Goal: Task Accomplishment & Management: Manage account settings

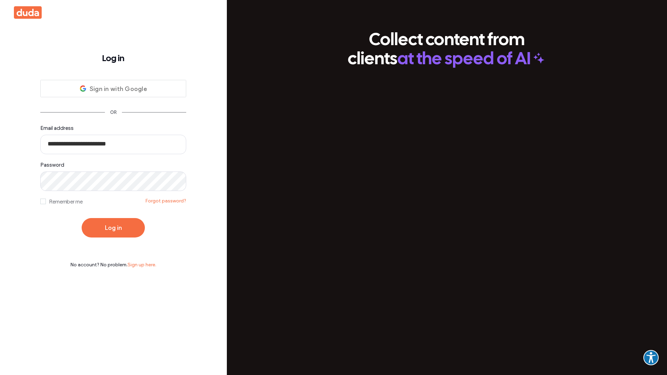
type input "**********"
click at [113, 228] on button "Log in" at bounding box center [113, 227] width 63 height 19
type input "**********"
click at [113, 228] on button "Log in" at bounding box center [113, 227] width 63 height 19
